Goal: Task Accomplishment & Management: Use online tool/utility

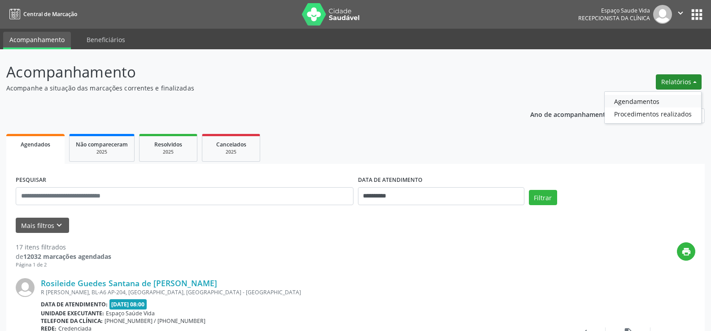
click at [635, 99] on link "Agendamentos" at bounding box center [653, 101] width 96 height 13
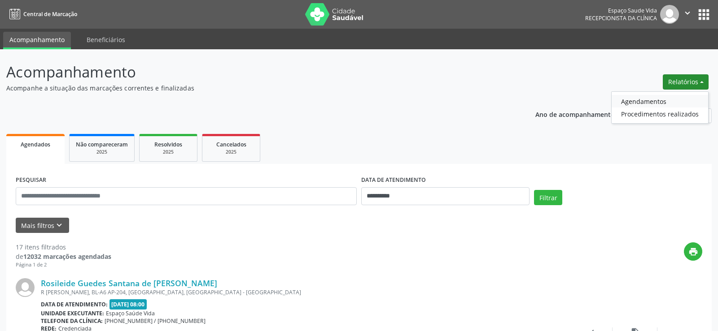
select select "*"
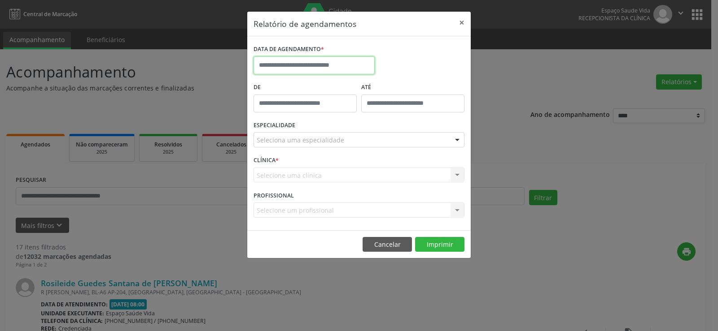
click at [293, 70] on input "text" at bounding box center [313, 66] width 121 height 18
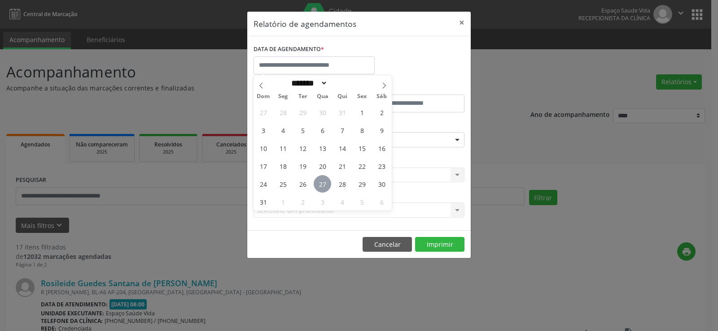
click at [322, 187] on span "27" at bounding box center [321, 183] width 17 height 17
type input "**********"
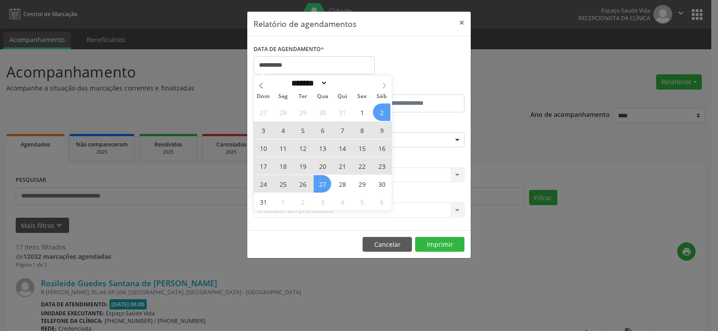
click at [386, 83] on icon at bounding box center [384, 86] width 6 height 6
select select "*"
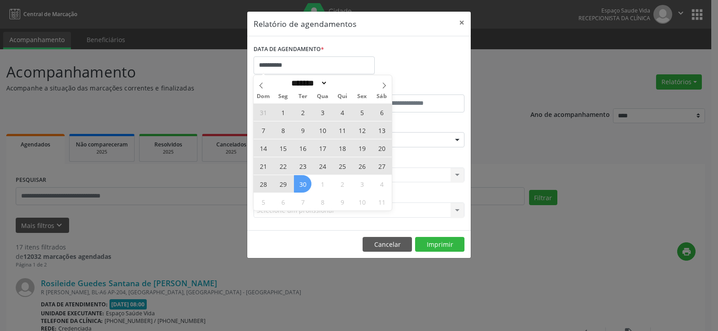
click at [304, 184] on span "30" at bounding box center [302, 183] width 17 height 17
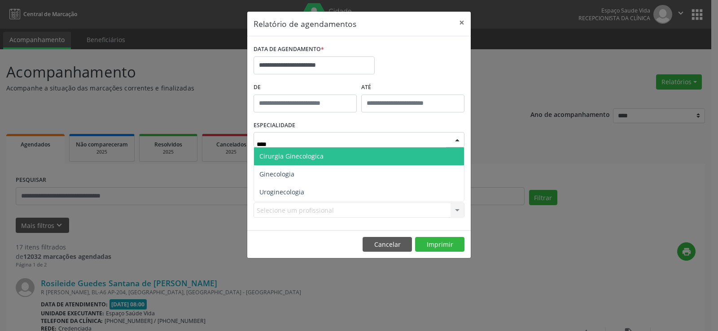
click at [290, 162] on span "Cirurgia Ginecologica" at bounding box center [359, 157] width 210 height 18
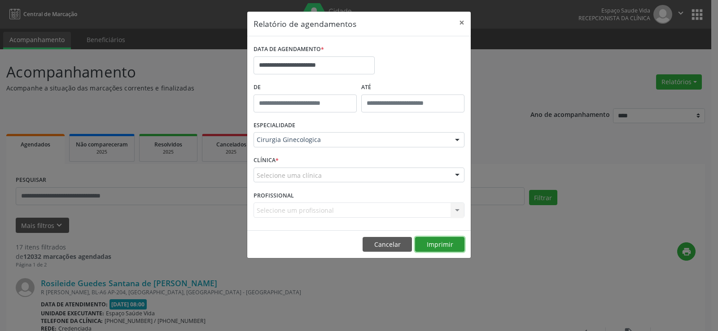
drag, startPoint x: 448, startPoint y: 243, endPoint x: 491, endPoint y: 247, distance: 43.2
click at [448, 243] on button "Imprimir" at bounding box center [439, 244] width 49 height 15
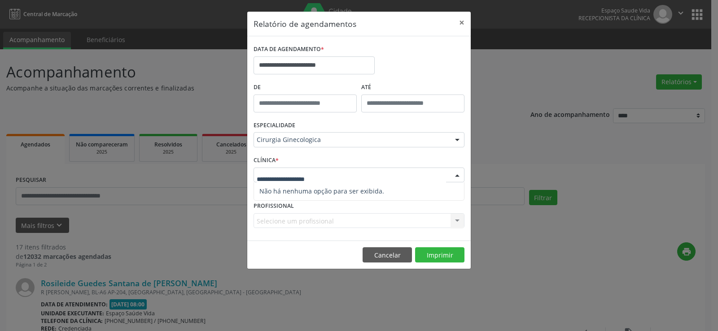
click at [299, 178] on input "text" at bounding box center [351, 180] width 189 height 18
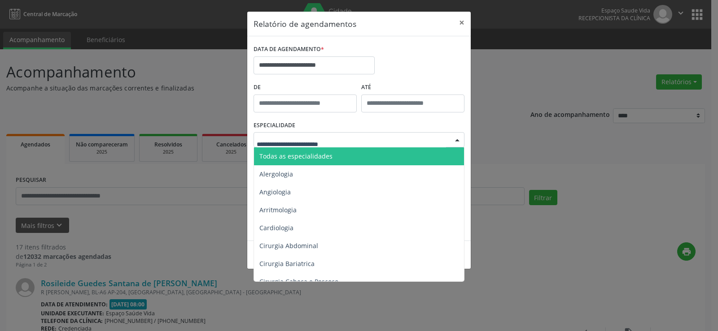
click at [285, 133] on div at bounding box center [358, 139] width 211 height 15
click at [277, 139] on input "text" at bounding box center [351, 144] width 189 height 18
type input "***"
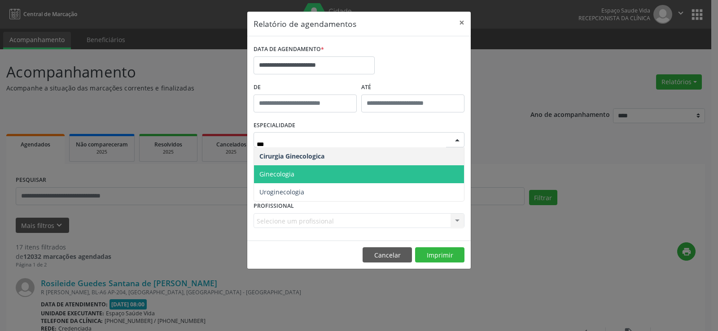
click at [293, 177] on span "Ginecologia" at bounding box center [276, 174] width 35 height 9
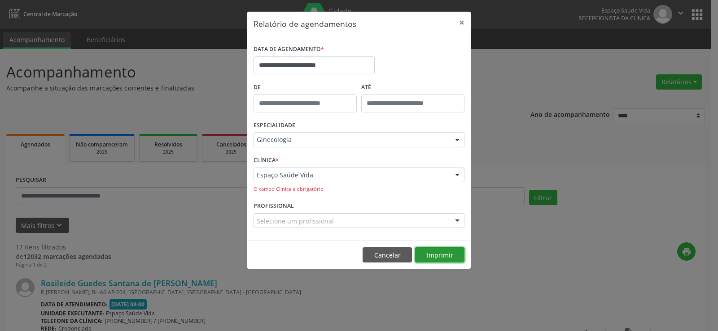
click at [435, 253] on button "Imprimir" at bounding box center [439, 255] width 49 height 15
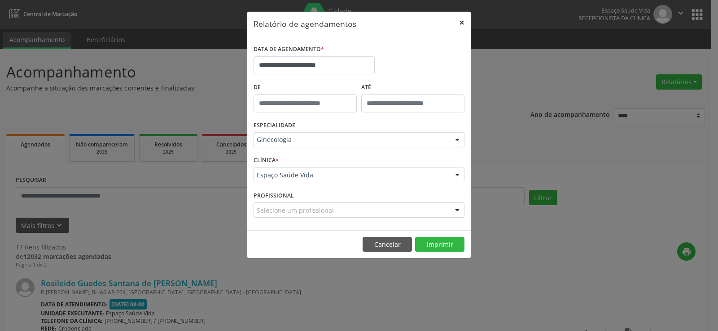
click at [458, 20] on button "×" at bounding box center [461, 23] width 18 height 22
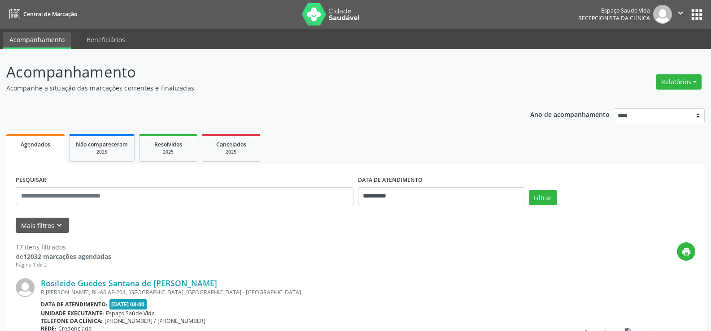
click at [154, 16] on nav "Central de Marcação Espaço Saude Vida Recepcionista da clínica  Configurações …" at bounding box center [355, 14] width 711 height 29
